Goal: Check status: Check status

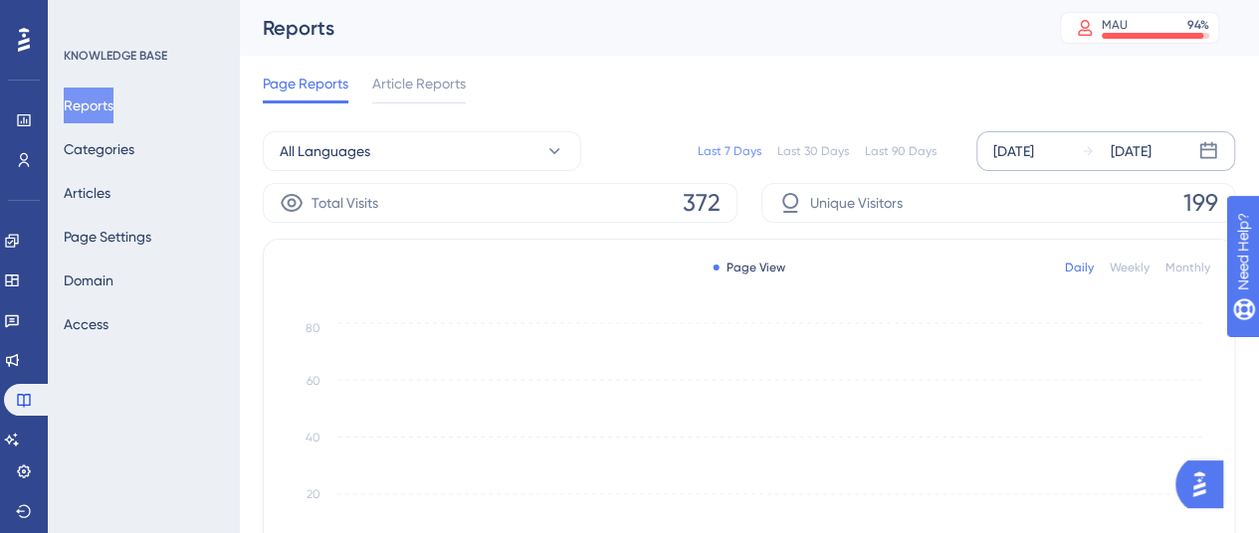
click at [1014, 138] on div "[DATE] [DATE]" at bounding box center [1105, 151] width 259 height 40
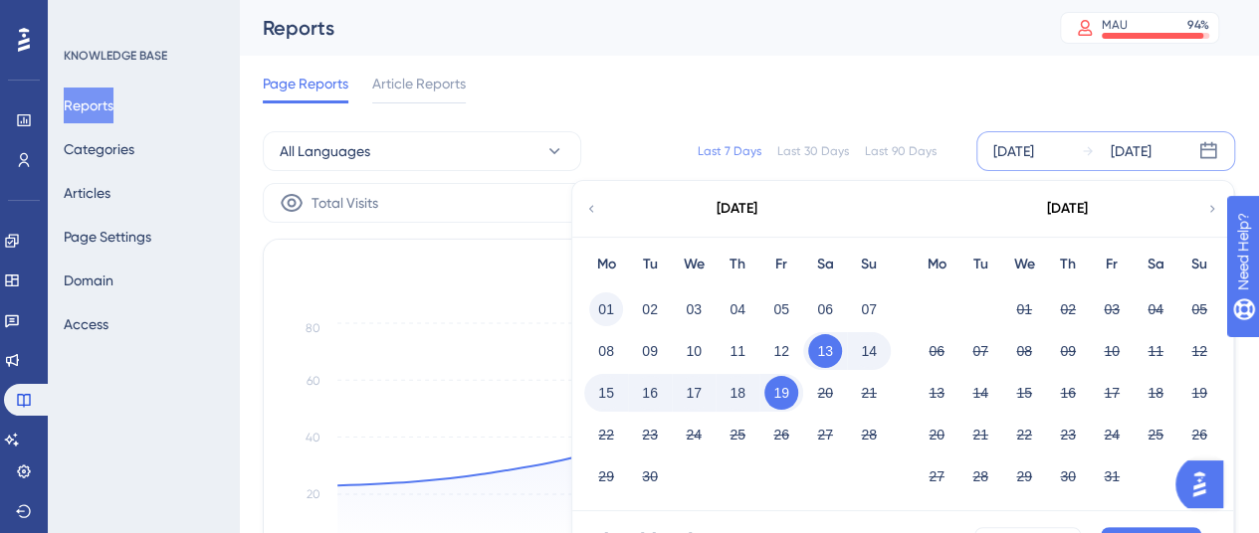
click at [609, 312] on button "01" at bounding box center [606, 310] width 34 height 34
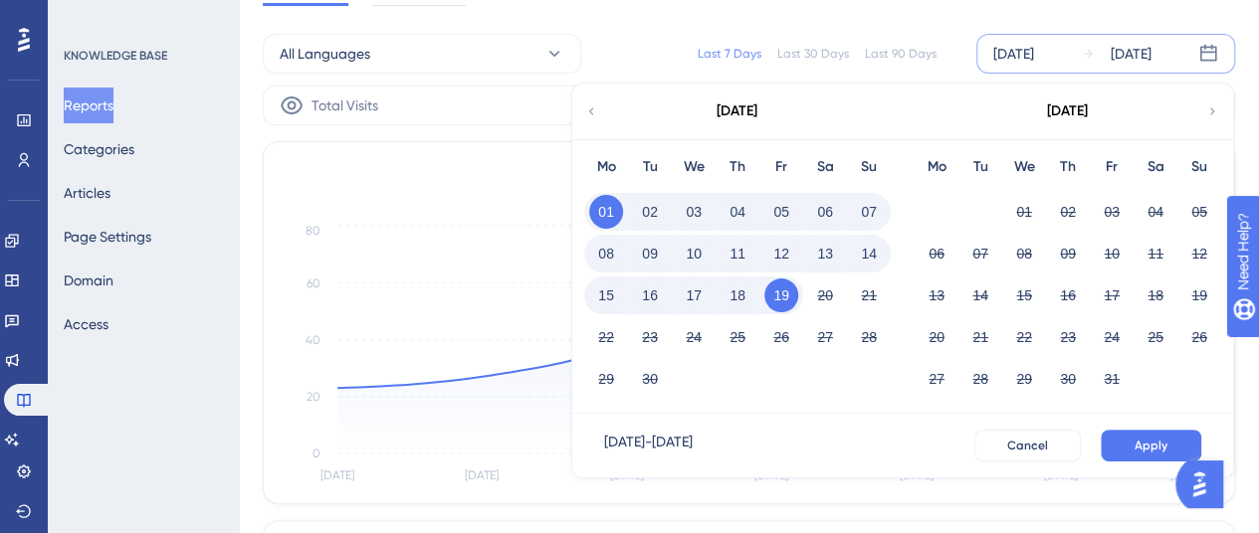
scroll to position [199, 0]
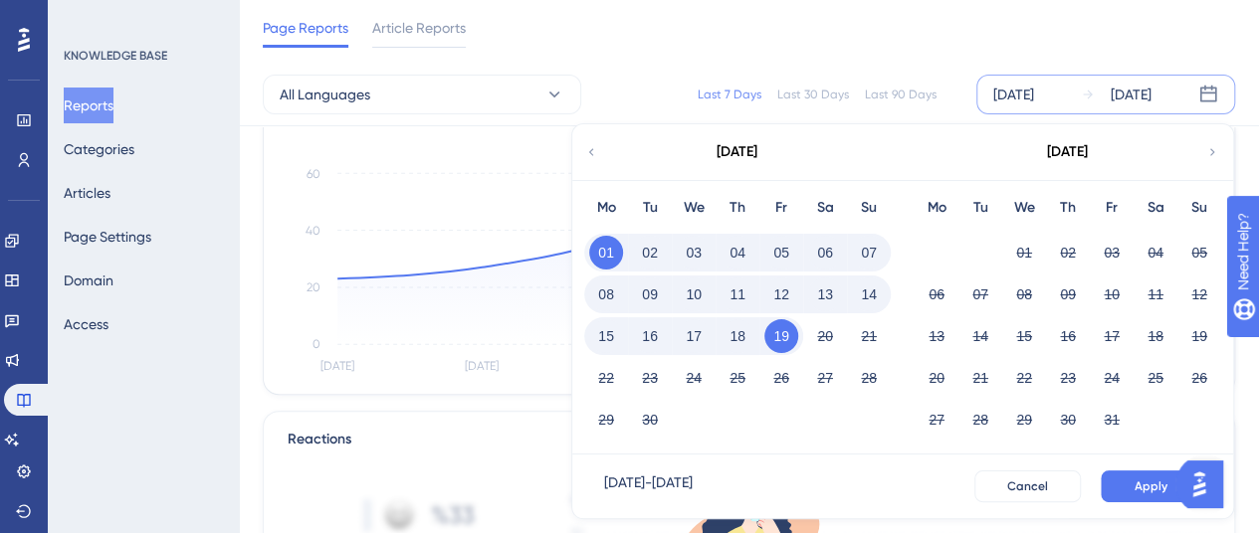
click at [1129, 503] on div "[DATE] - [DATE] Cancel Apply" at bounding box center [902, 487] width 661 height 64
click at [1125, 485] on button "Apply" at bounding box center [1151, 487] width 101 height 32
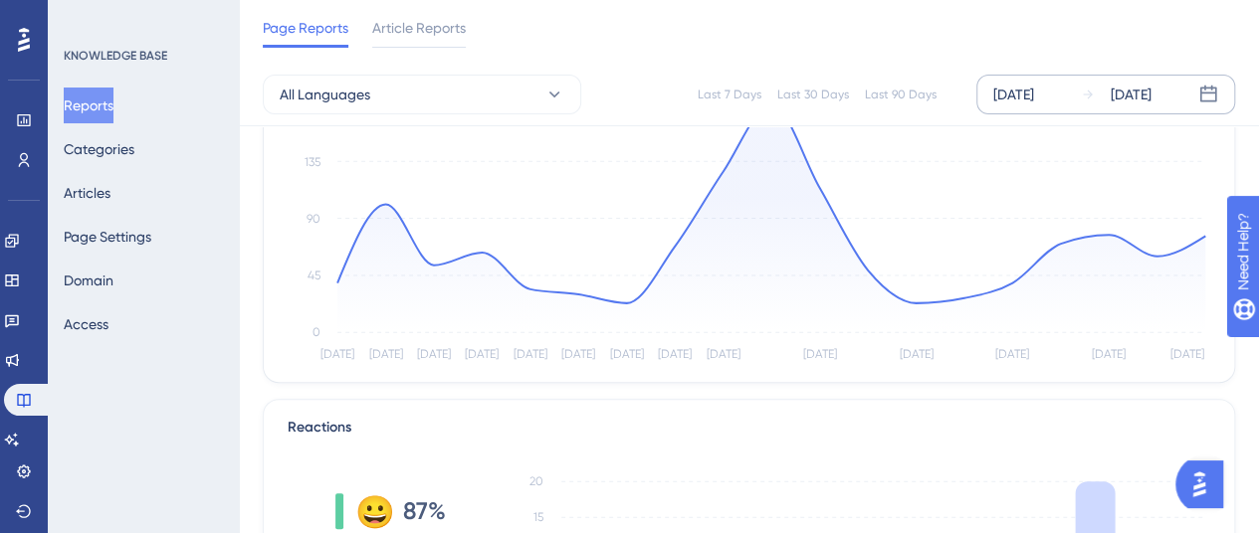
scroll to position [0, 0]
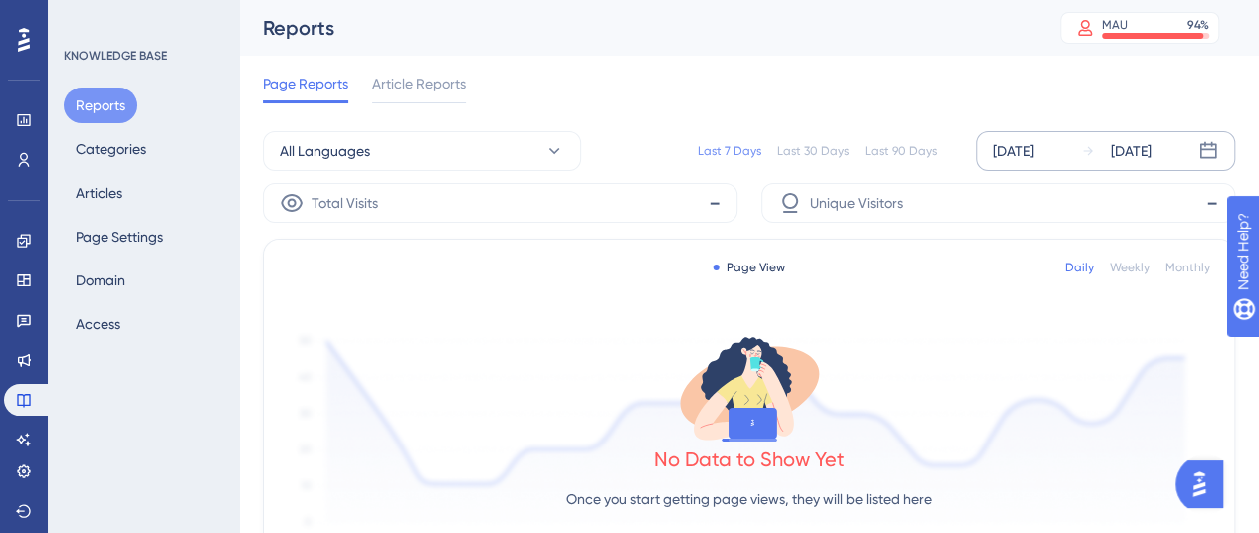
click at [1025, 150] on div "[DATE]" at bounding box center [1013, 151] width 41 height 24
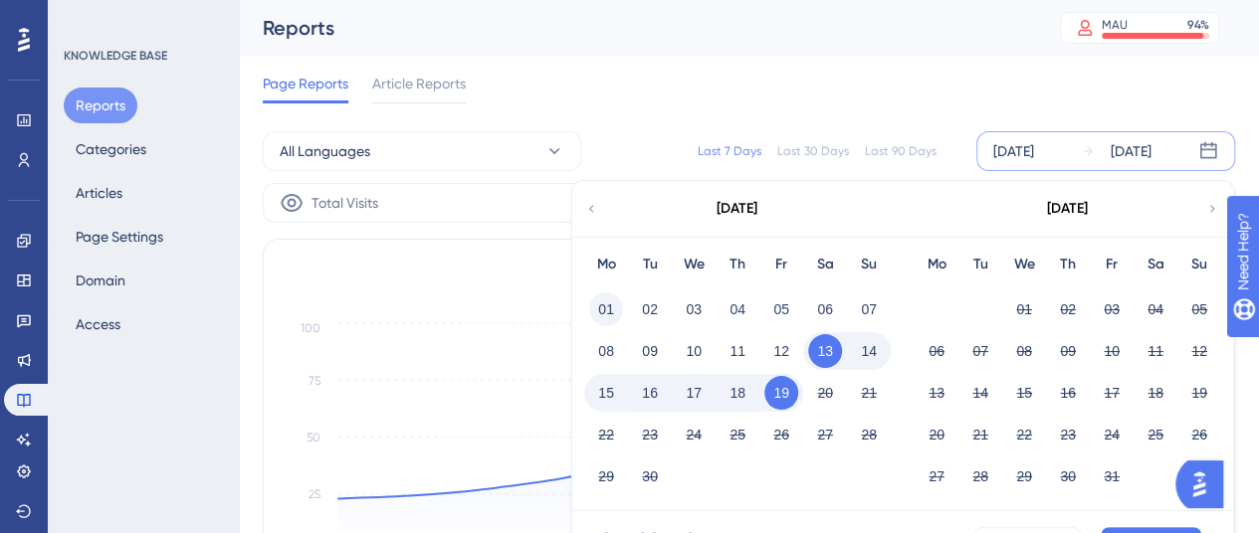
click at [613, 305] on button "01" at bounding box center [606, 310] width 34 height 34
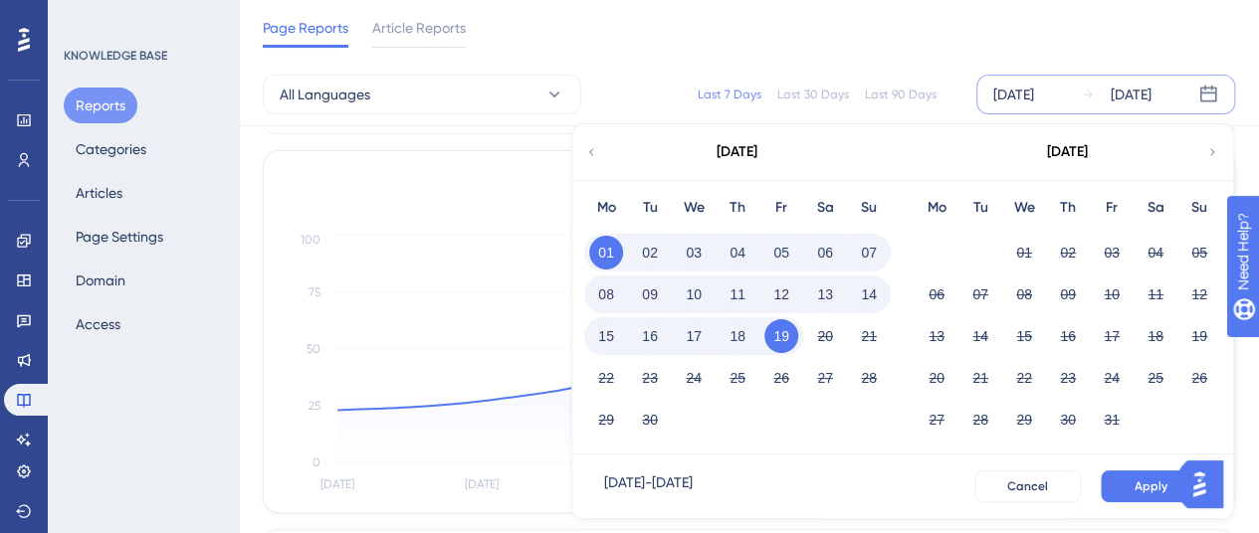
scroll to position [100, 0]
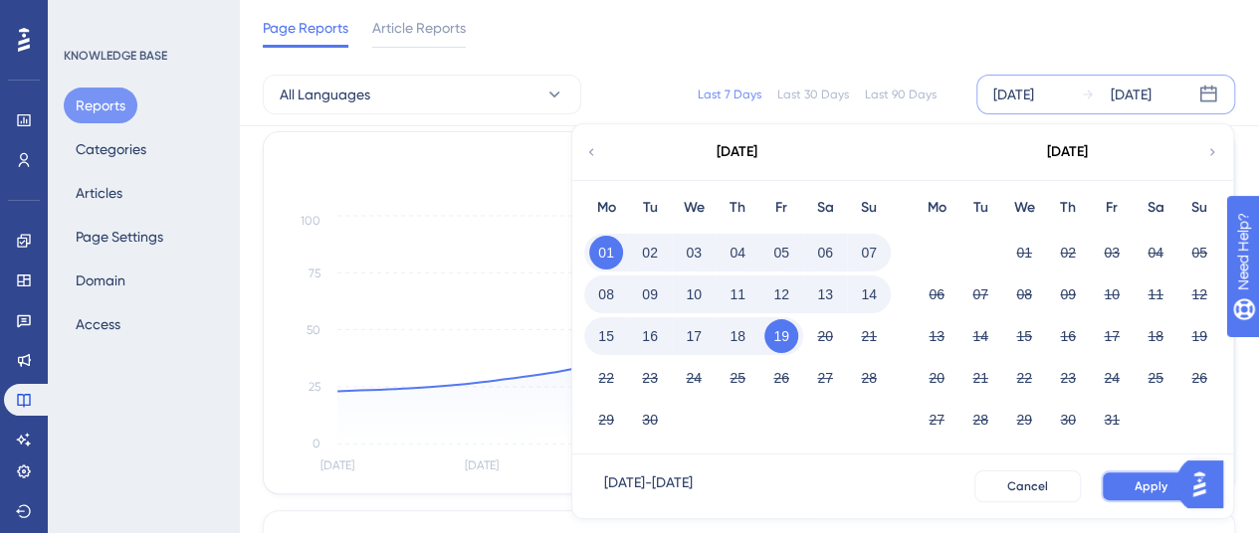
click at [1141, 474] on button "Apply" at bounding box center [1151, 487] width 101 height 32
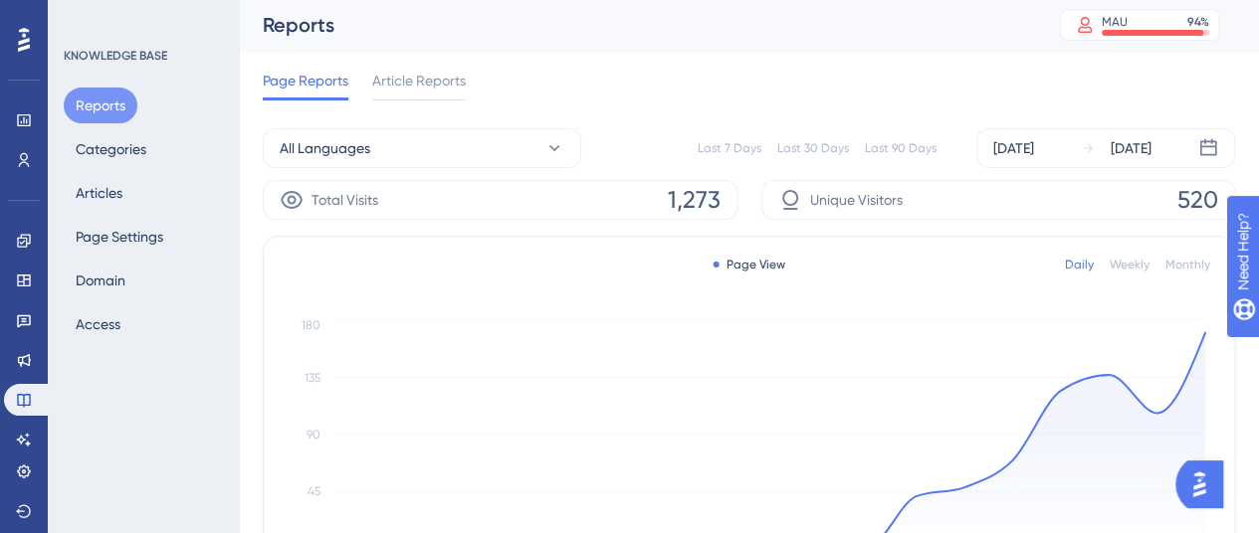
scroll to position [0, 0]
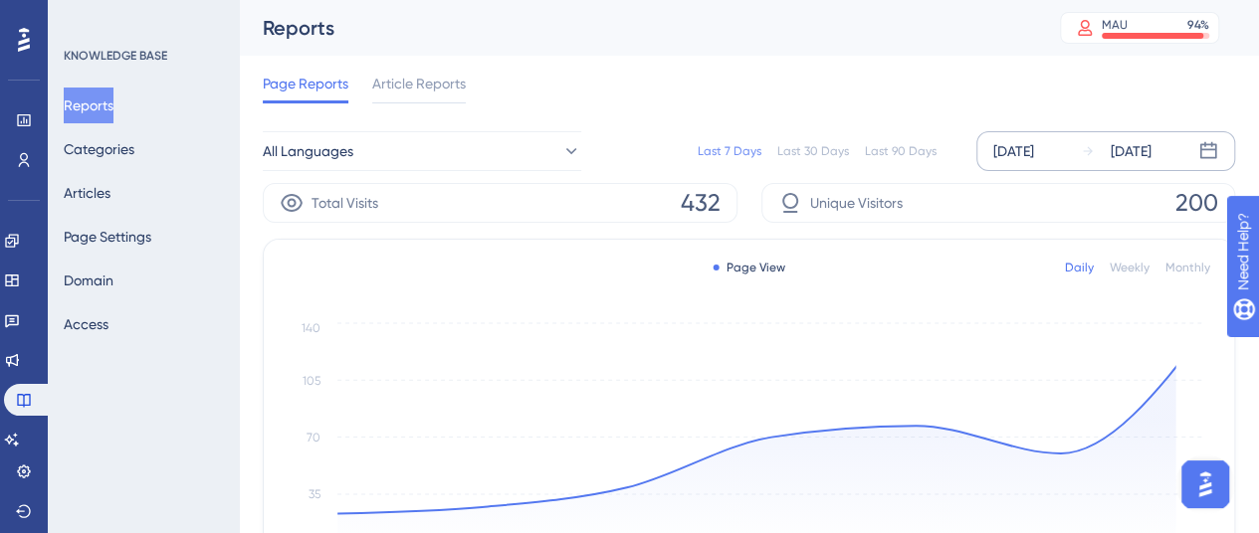
click at [1034, 149] on div "[DATE]" at bounding box center [1013, 151] width 41 height 24
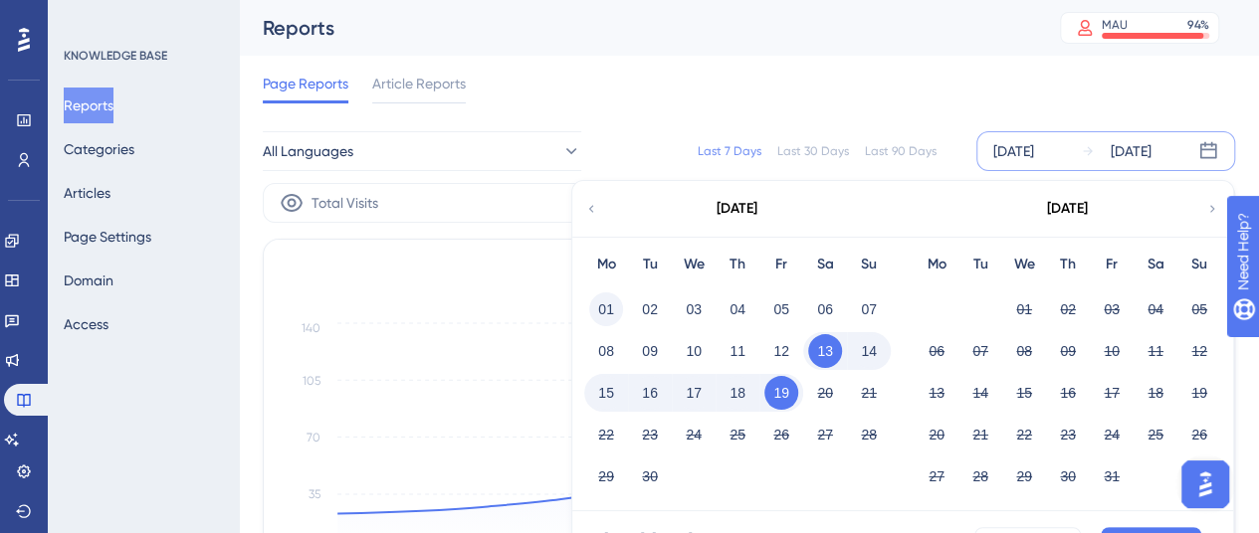
click at [600, 305] on button "01" at bounding box center [606, 310] width 34 height 34
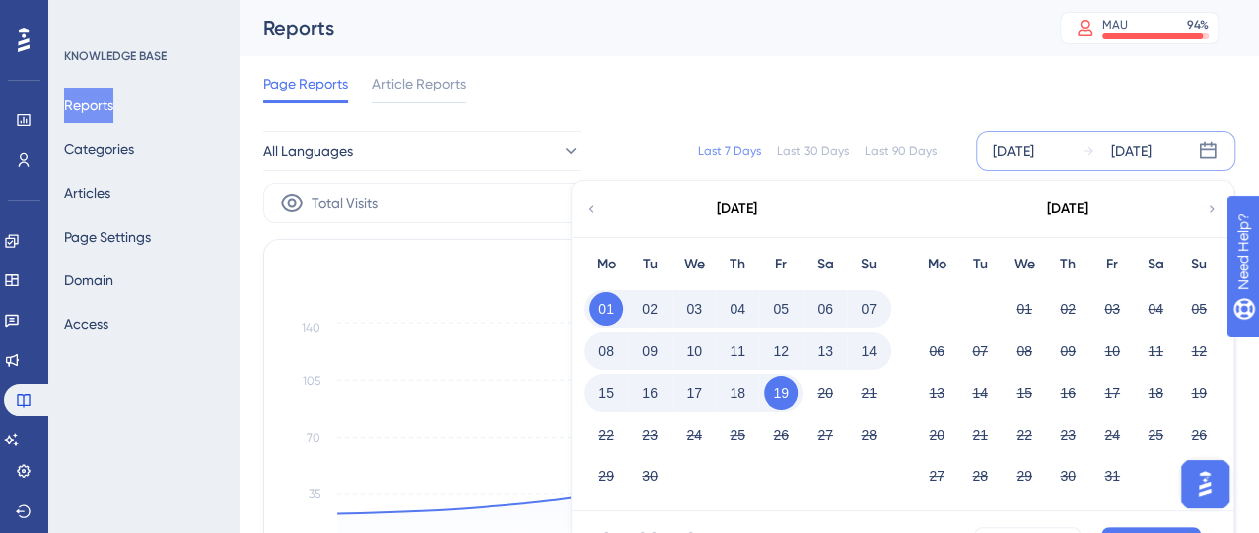
click at [1129, 524] on div "[DATE] - [DATE] Cancel Apply" at bounding box center [902, 544] width 661 height 64
click at [1129, 527] on button "Apply" at bounding box center [1151, 543] width 101 height 32
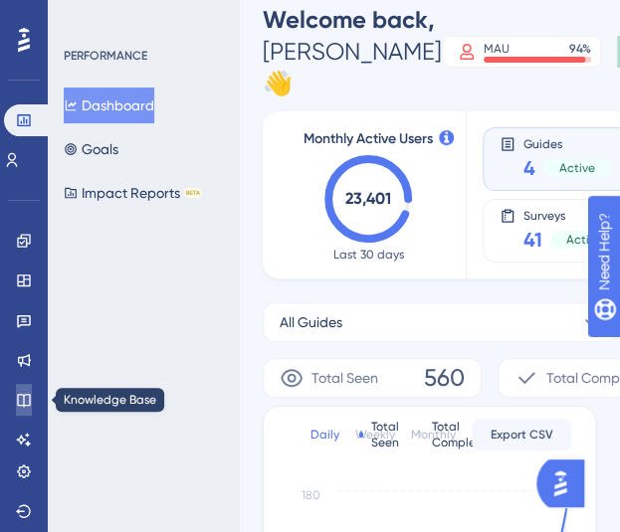
click at [16, 406] on link at bounding box center [24, 400] width 16 height 32
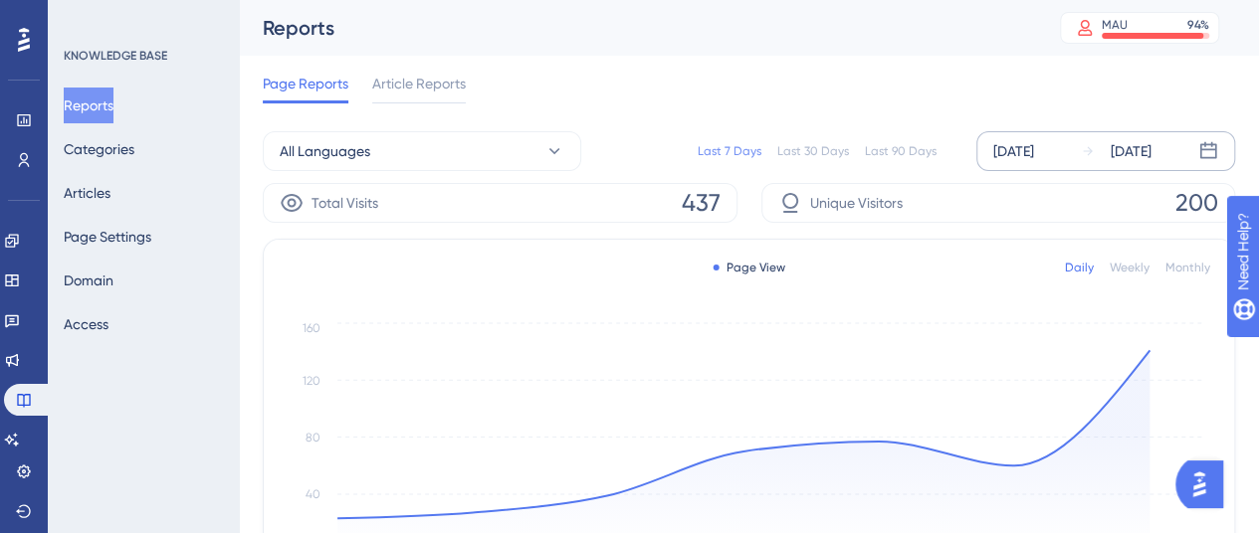
click at [634, 144] on div "[DATE] [DATE]" at bounding box center [1105, 151] width 259 height 40
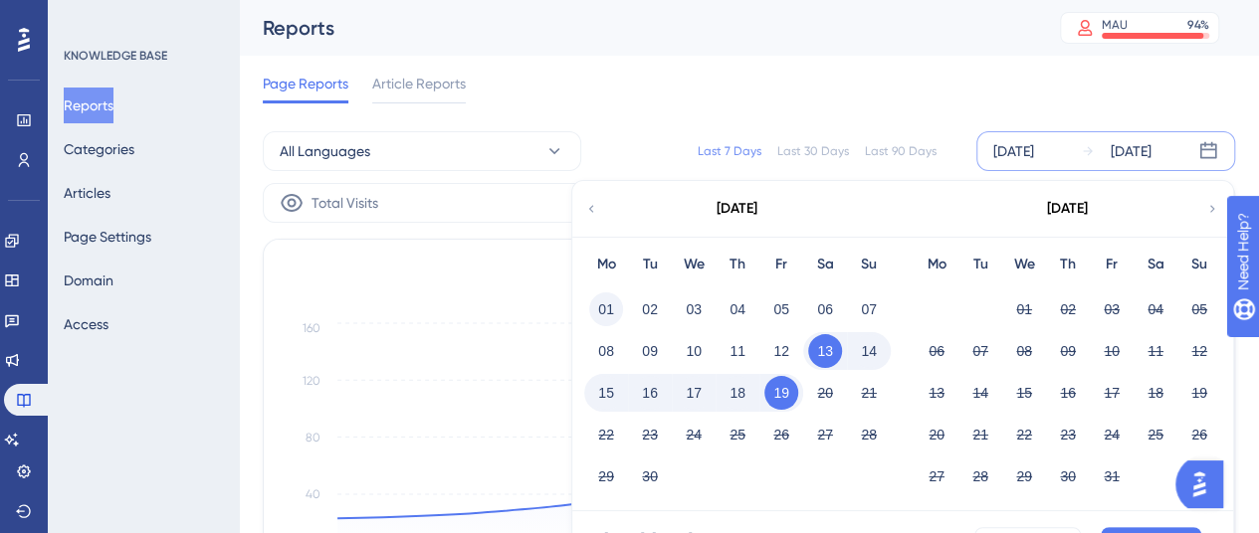
click at [607, 306] on button "01" at bounding box center [606, 310] width 34 height 34
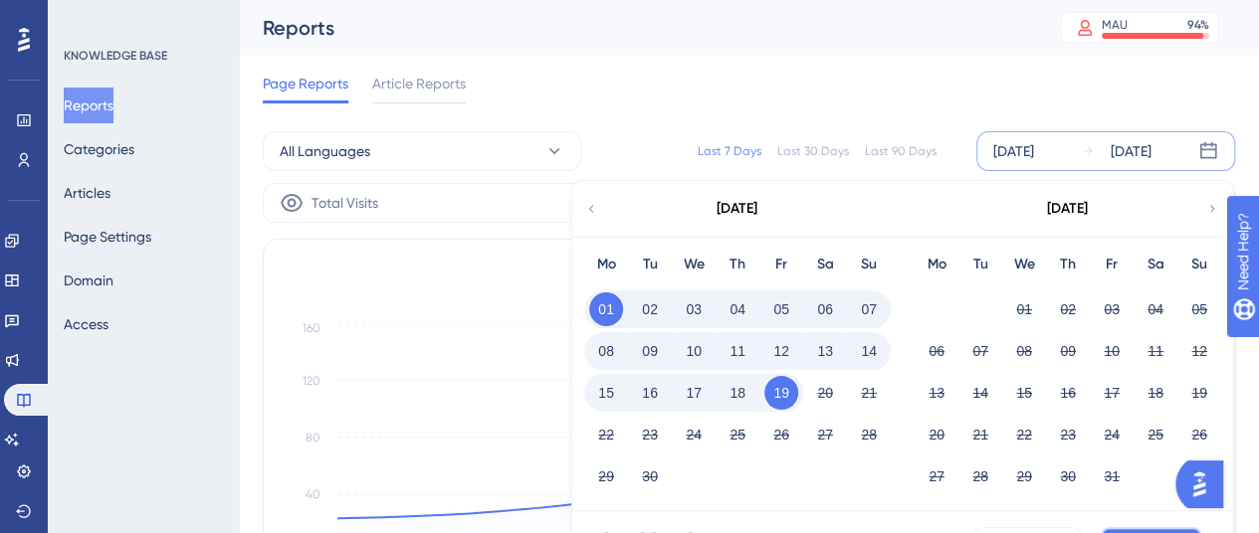
click at [634, 528] on button "Apply" at bounding box center [1151, 543] width 101 height 32
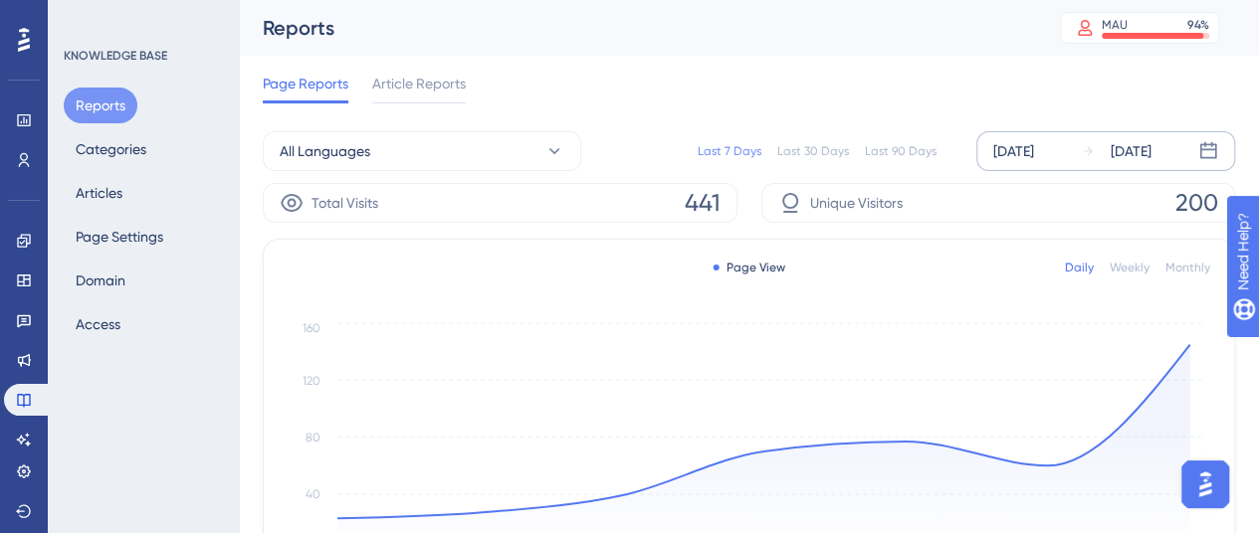
click at [634, 154] on div "[DATE] [DATE]" at bounding box center [1105, 151] width 259 height 40
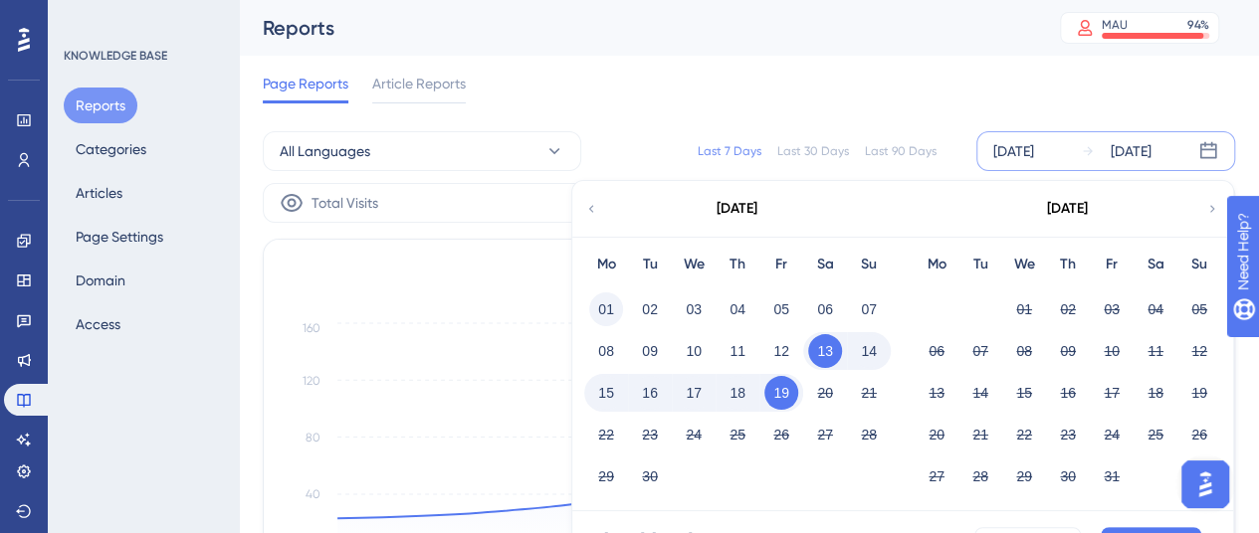
click at [613, 306] on button "01" at bounding box center [606, 310] width 34 height 34
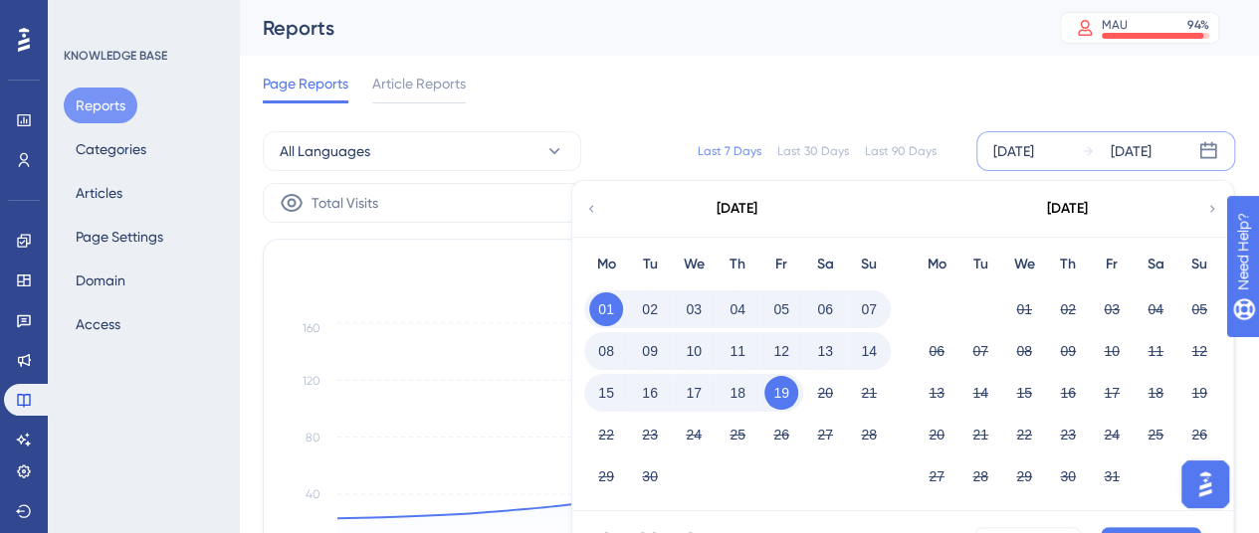
click at [634, 524] on div "[DATE] - [DATE] Cancel Apply" at bounding box center [902, 544] width 661 height 64
click at [634, 532] on button "Apply" at bounding box center [1151, 543] width 101 height 32
